Goal: Information Seeking & Learning: Check status

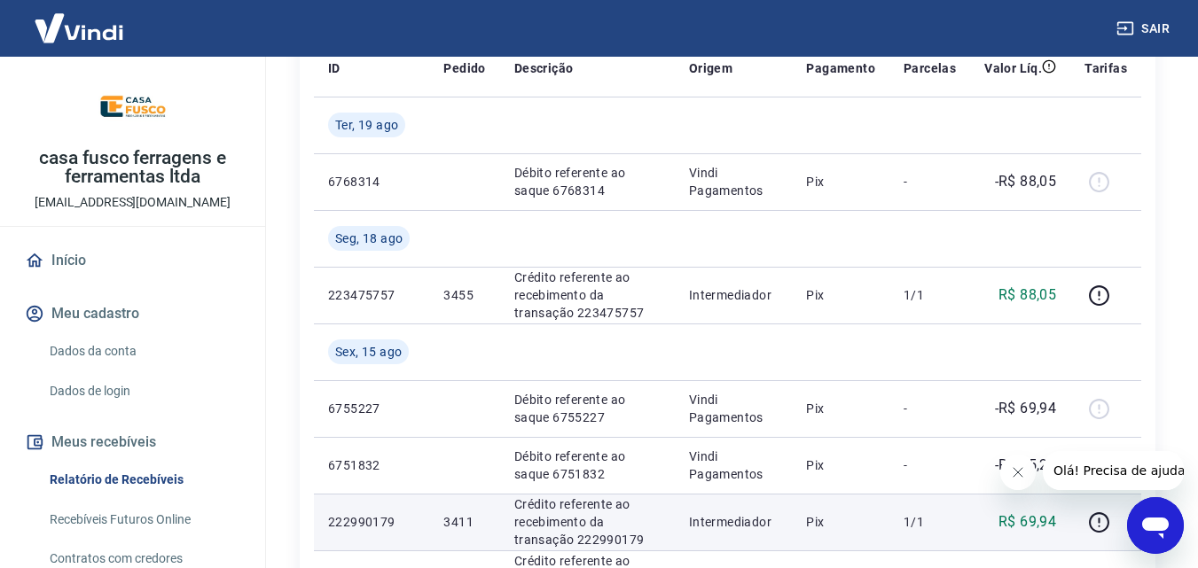
scroll to position [177, 0]
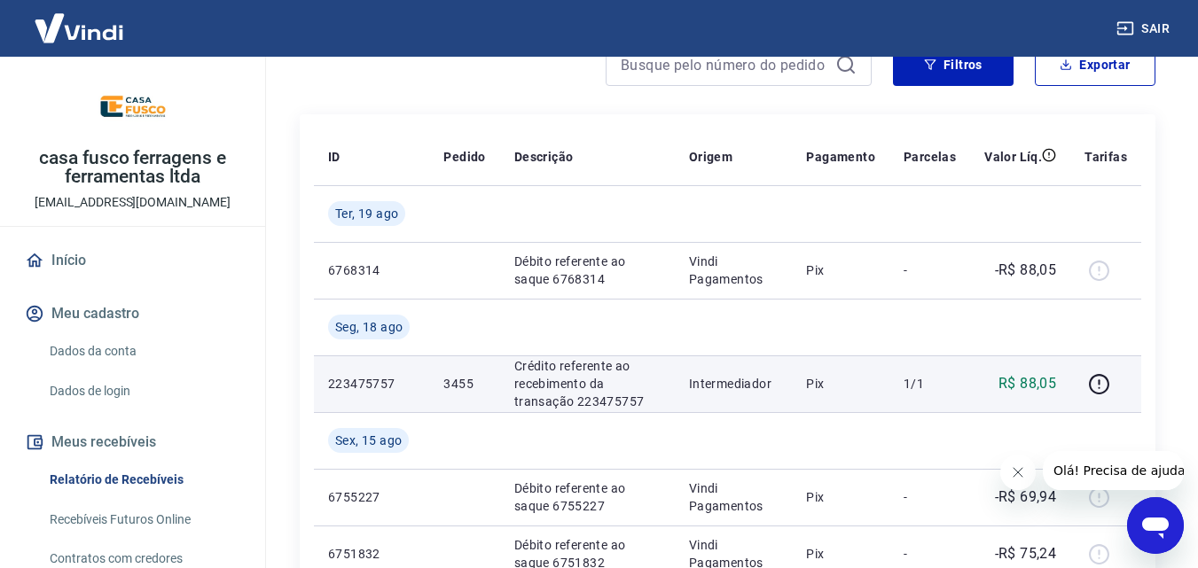
click at [1028, 386] on p "R$ 88,05" at bounding box center [1027, 383] width 58 height 21
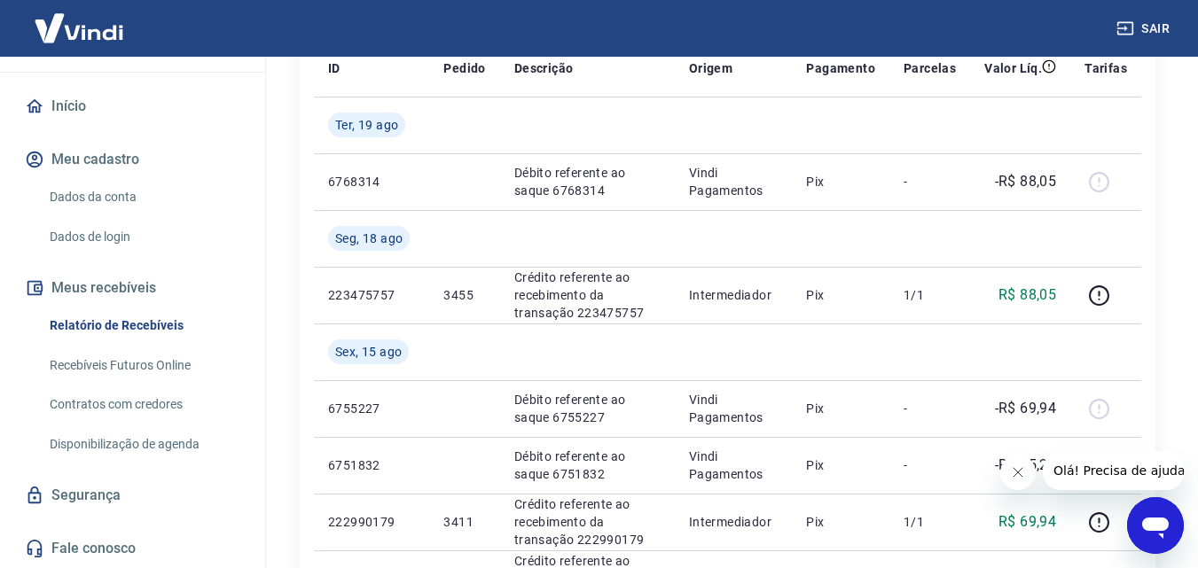
scroll to position [355, 0]
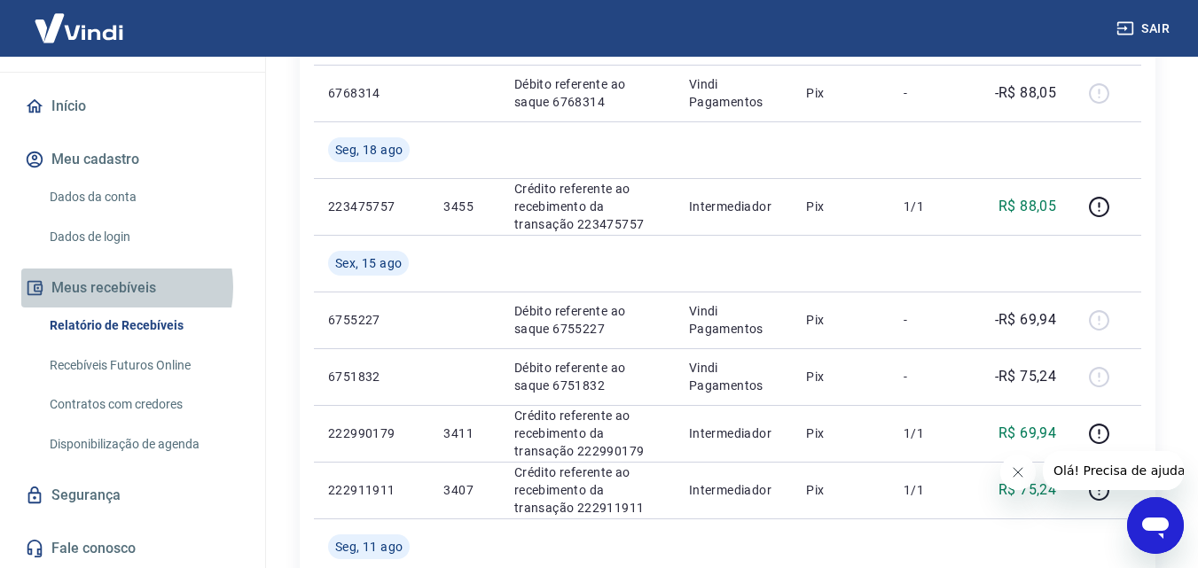
click at [110, 287] on button "Meus recebíveis" at bounding box center [132, 288] width 223 height 39
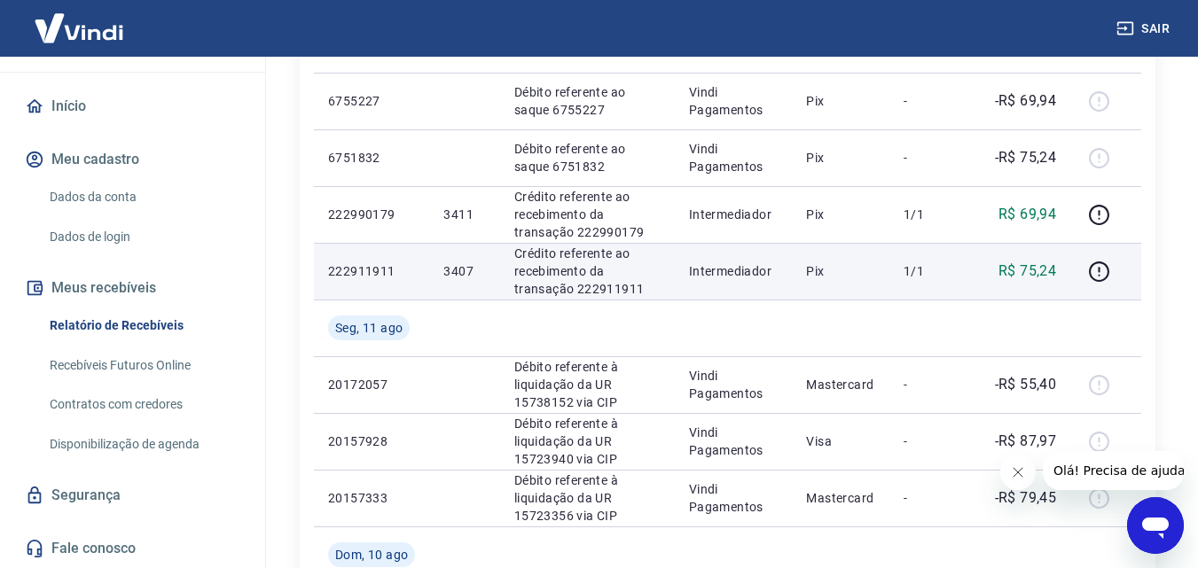
scroll to position [532, 0]
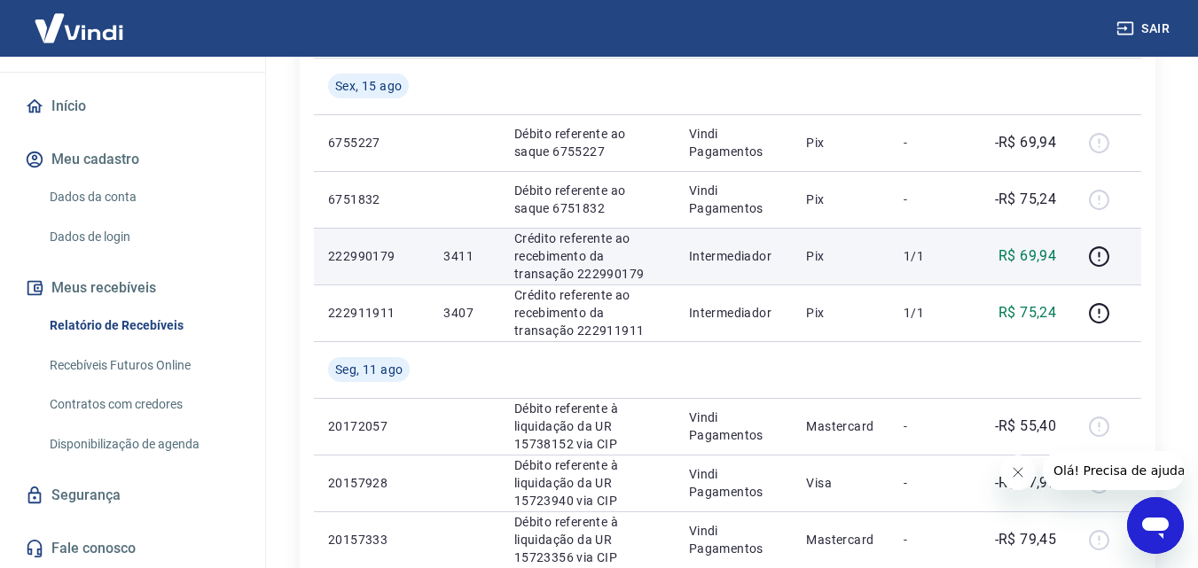
click at [1006, 254] on p "R$ 69,94" at bounding box center [1027, 256] width 58 height 21
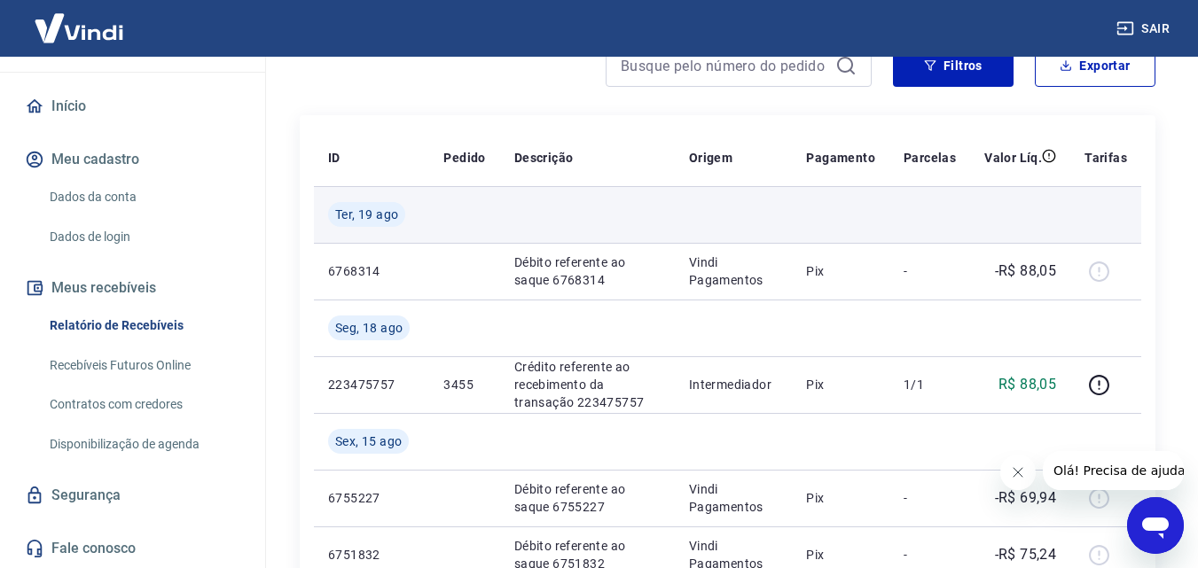
scroll to position [177, 0]
